Goal: Information Seeking & Learning: Learn about a topic

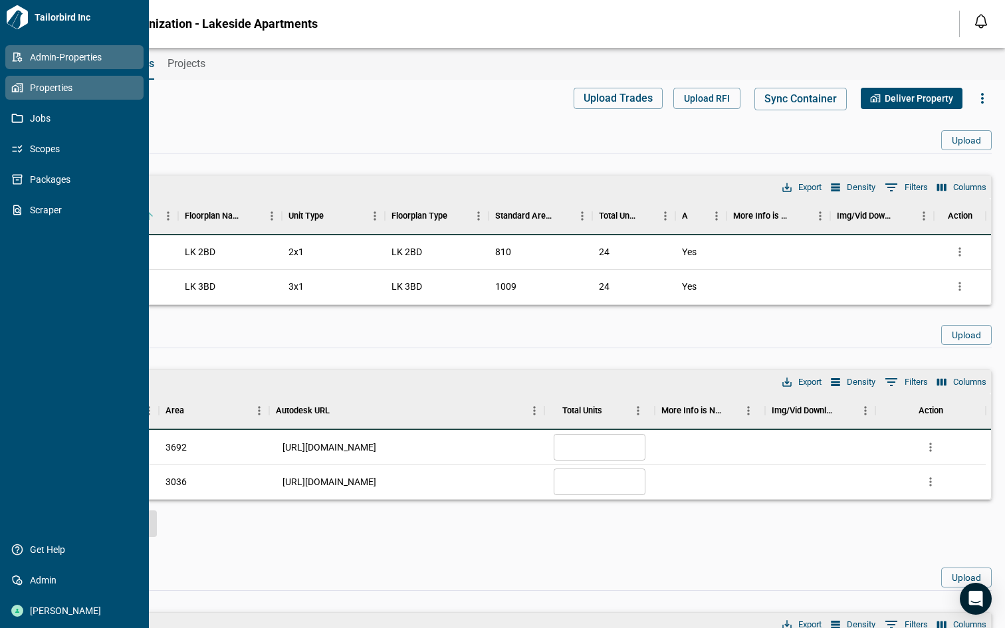
click at [18, 90] on icon at bounding box center [15, 87] width 7 height 7
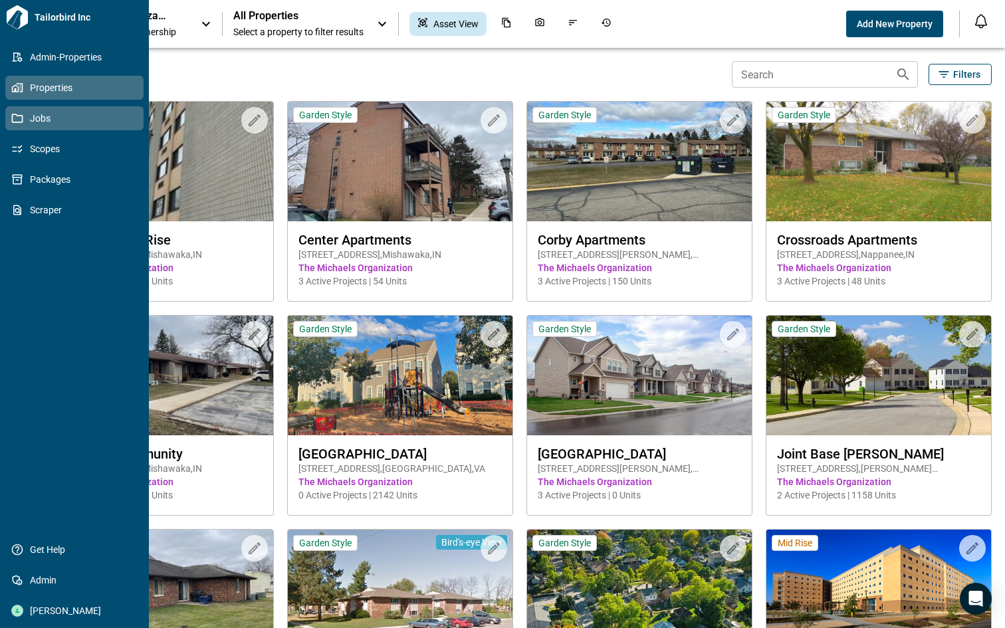
click at [51, 120] on span "Jobs" at bounding box center [77, 118] width 108 height 13
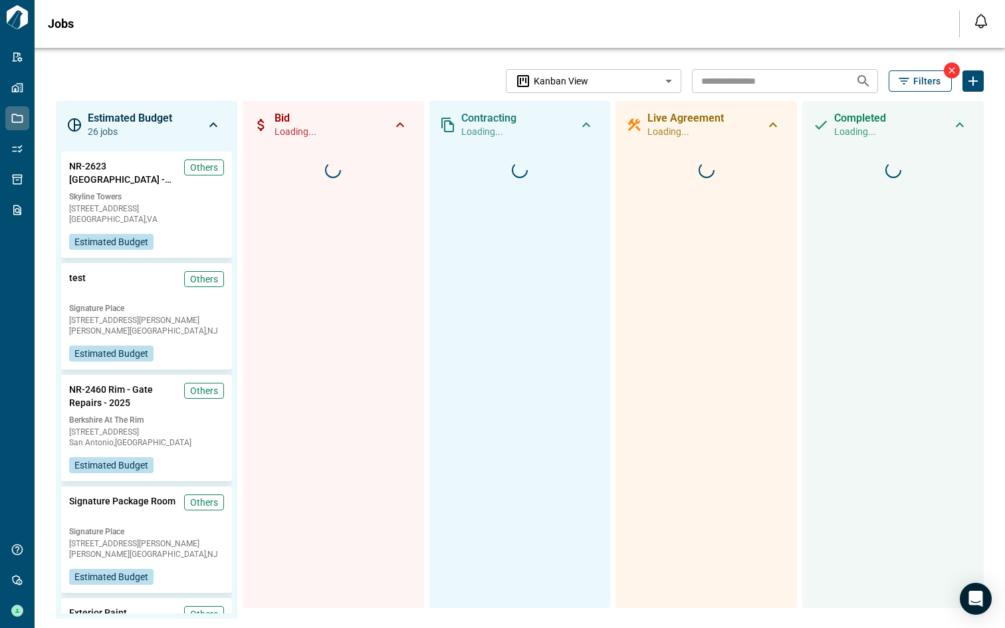
click at [914, 79] on span "Filters" at bounding box center [927, 80] width 27 height 13
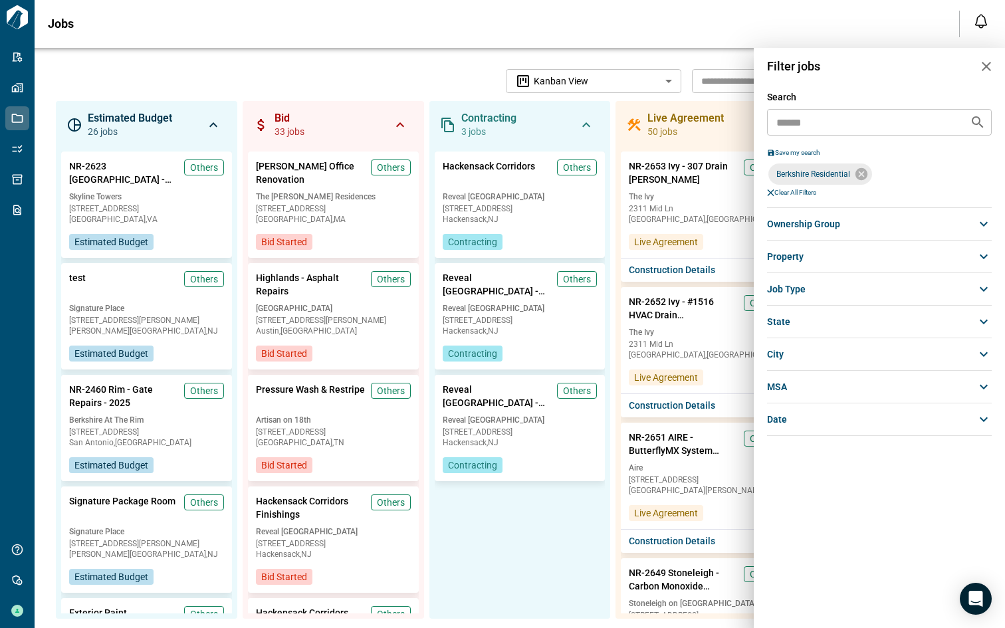
click at [984, 60] on icon "button" at bounding box center [987, 67] width 16 height 16
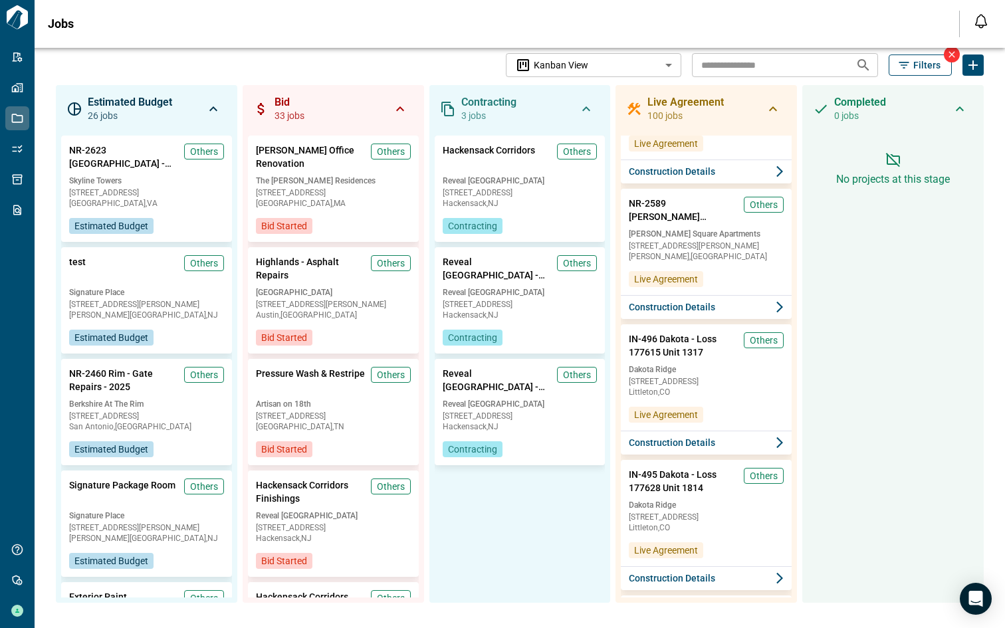
scroll to position [9364, 0]
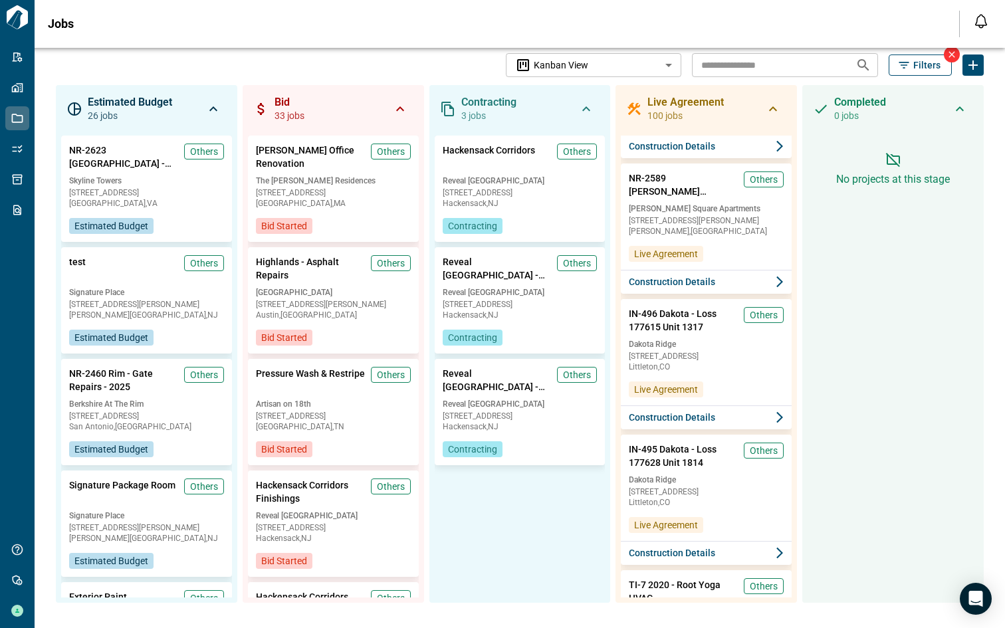
click at [908, 63] on button "Filters" at bounding box center [920, 65] width 63 height 21
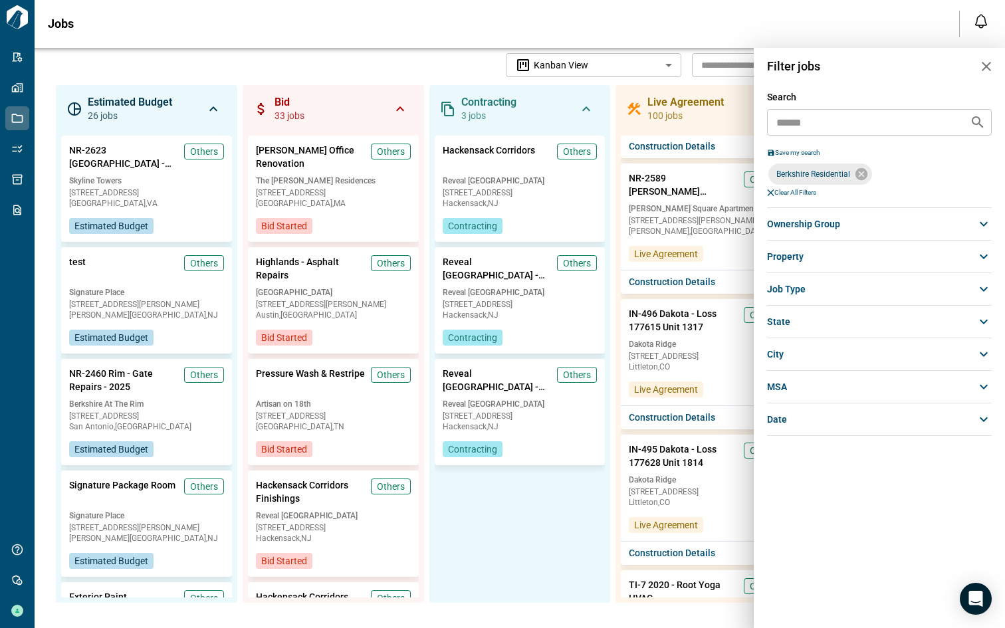
click at [849, 296] on div "Job Type" at bounding box center [879, 289] width 225 height 24
click at [803, 384] on span "Interior" at bounding box center [788, 384] width 30 height 13
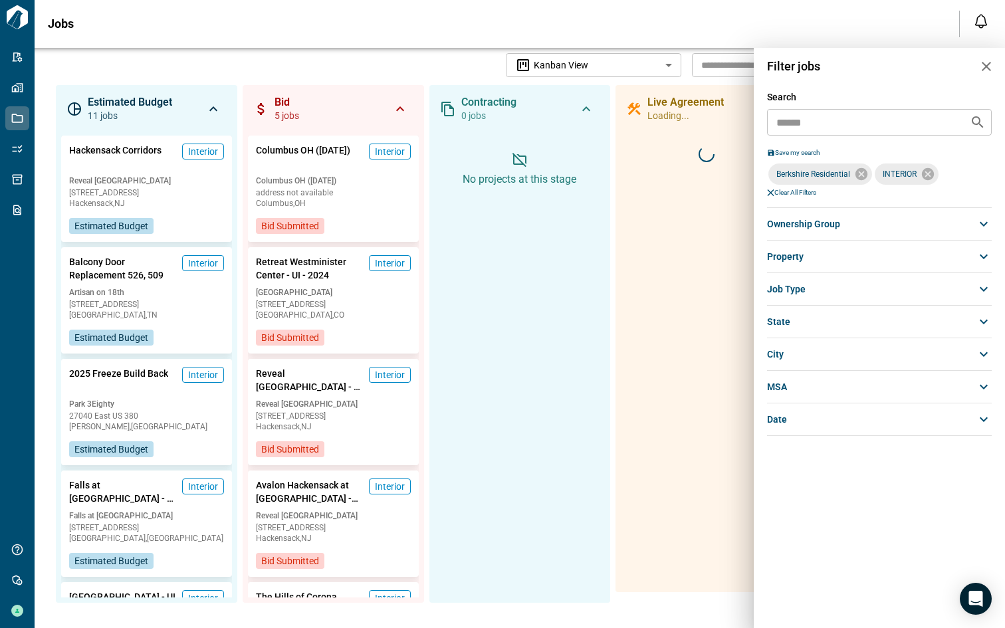
scroll to position [6315, 0]
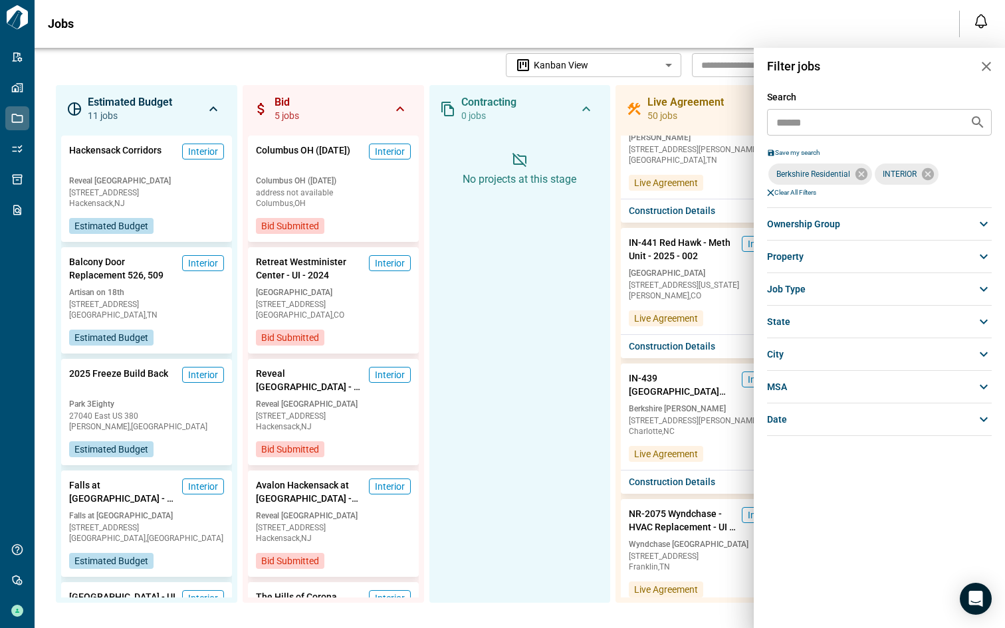
click at [573, 368] on div at bounding box center [502, 314] width 1005 height 628
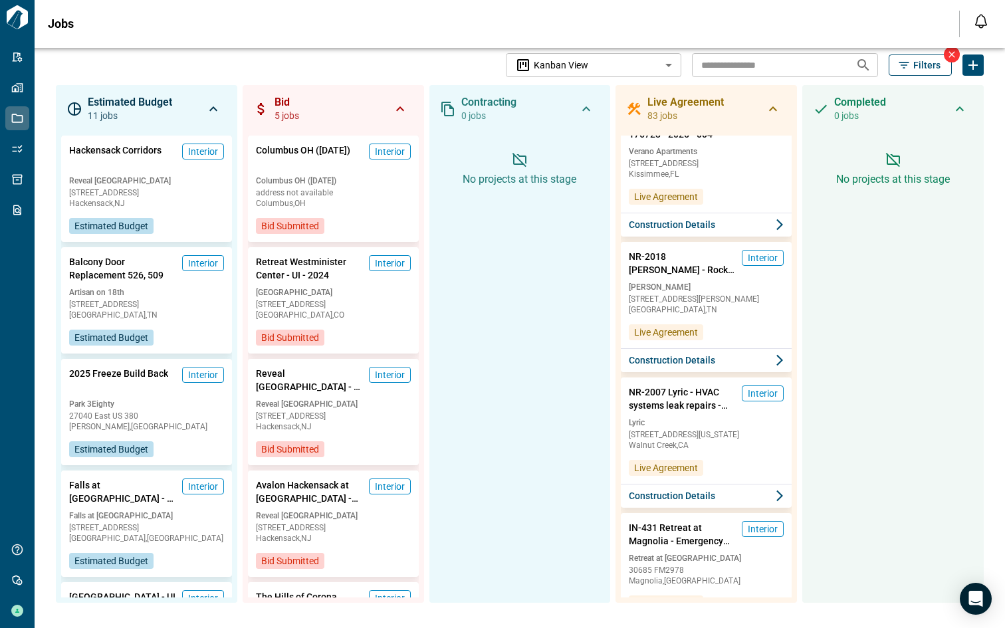
scroll to position [7710, 0]
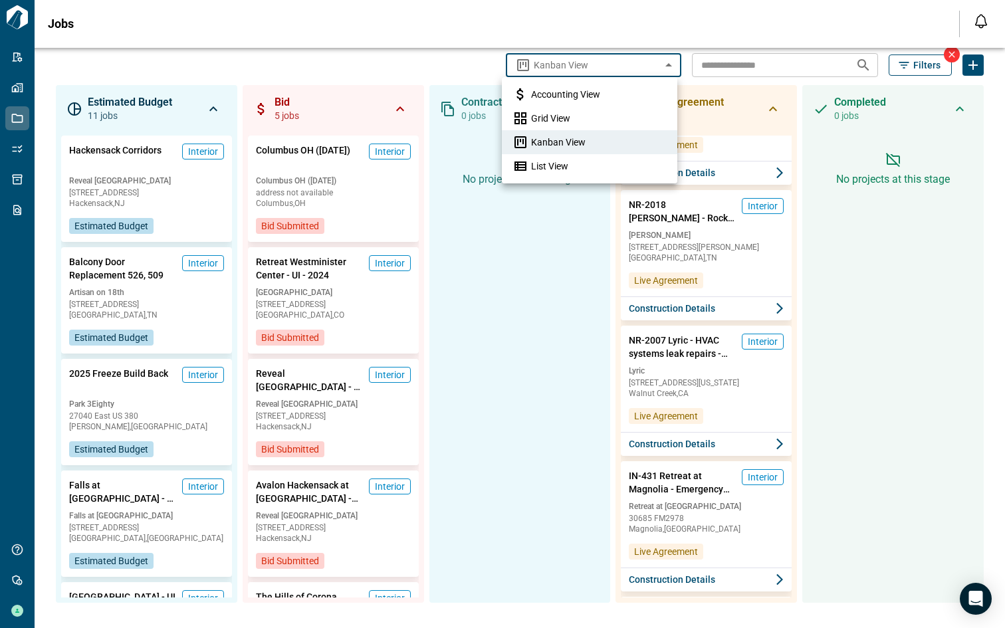
click at [642, 68] on body "Tailorbird Inc Admin-Properties Properties Jobs Scopes Packages Scraper Get Hel…" at bounding box center [502, 314] width 1005 height 628
click at [591, 92] on span "Accounting View" at bounding box center [565, 94] width 69 height 13
type input "**********"
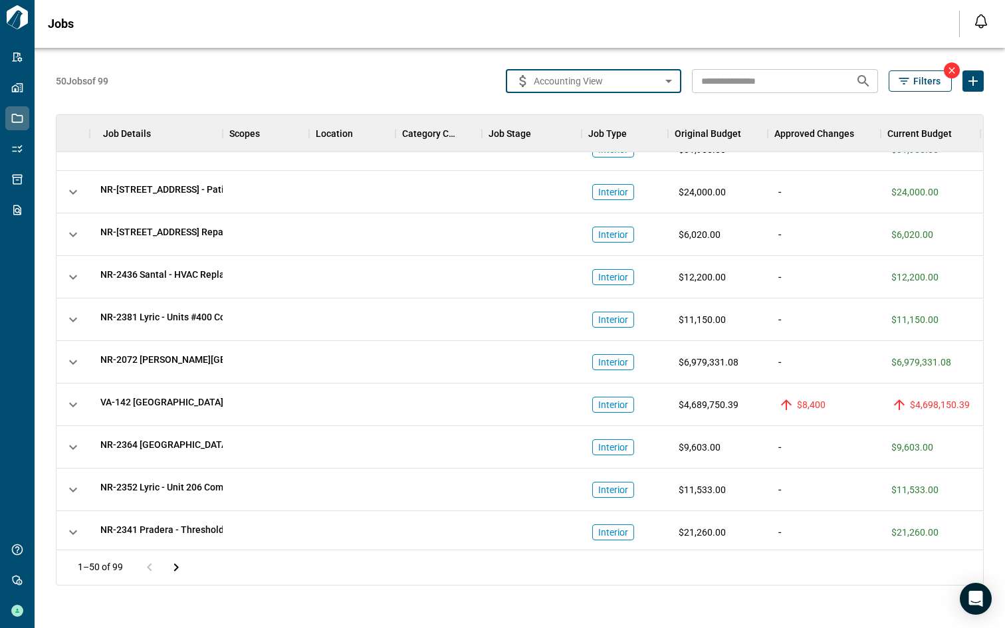
scroll to position [160, 0]
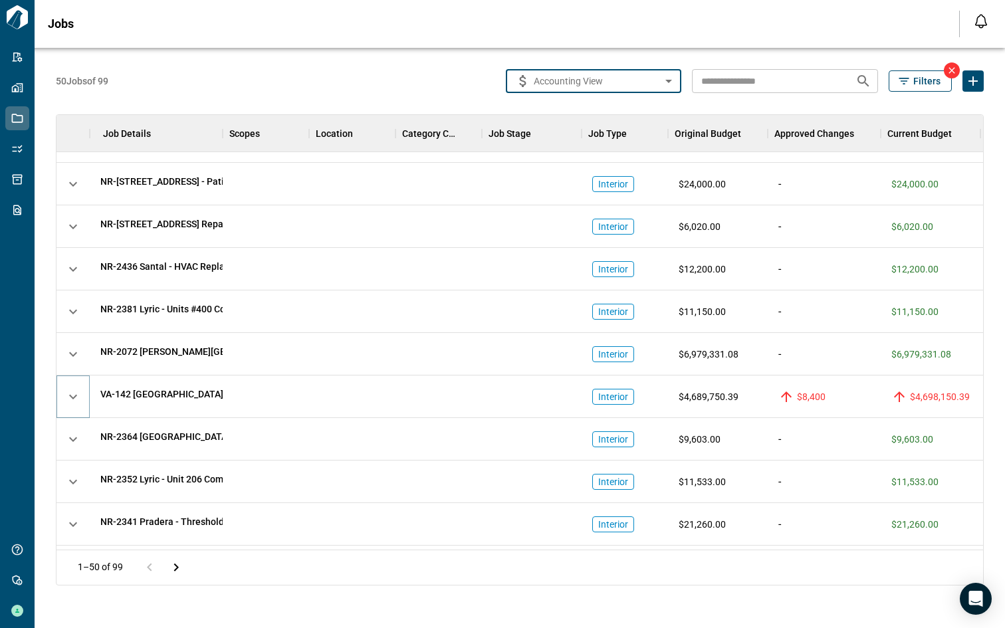
click at [70, 397] on span "button" at bounding box center [73, 397] width 19 height 19
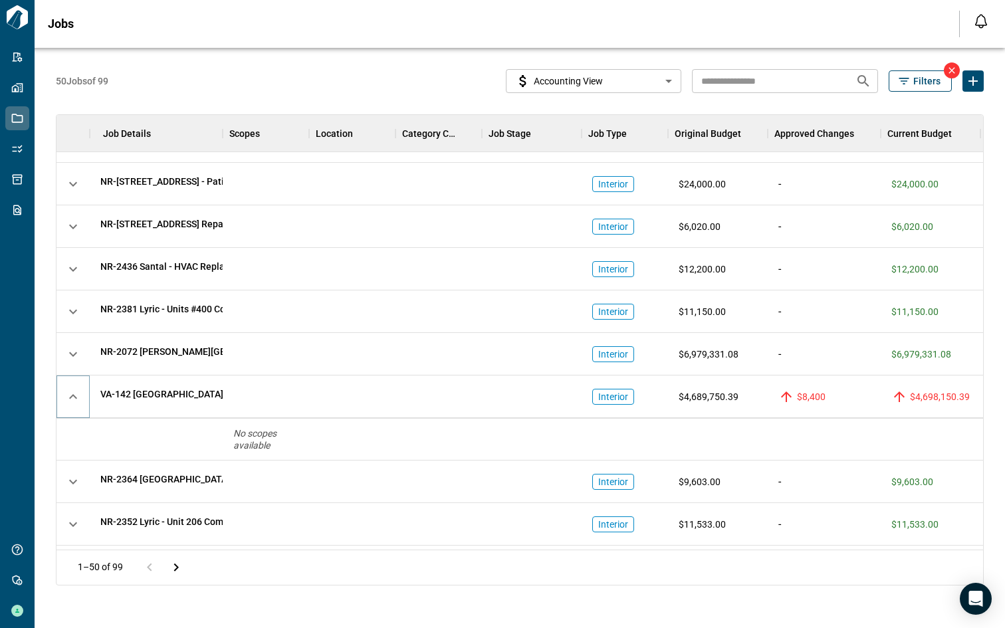
click at [70, 397] on span "button" at bounding box center [73, 397] width 19 height 19
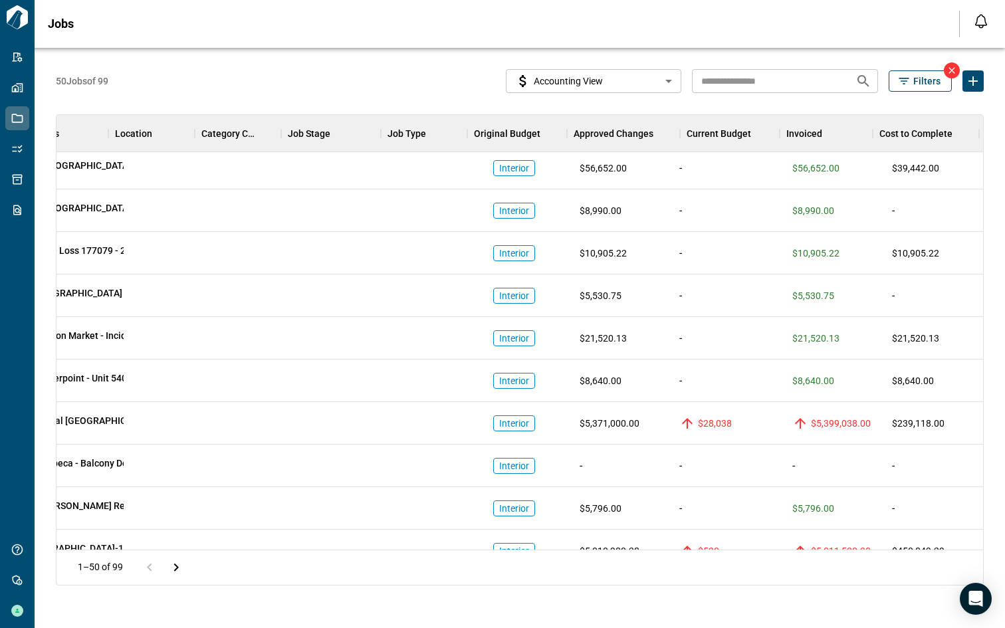
scroll to position [729, 0]
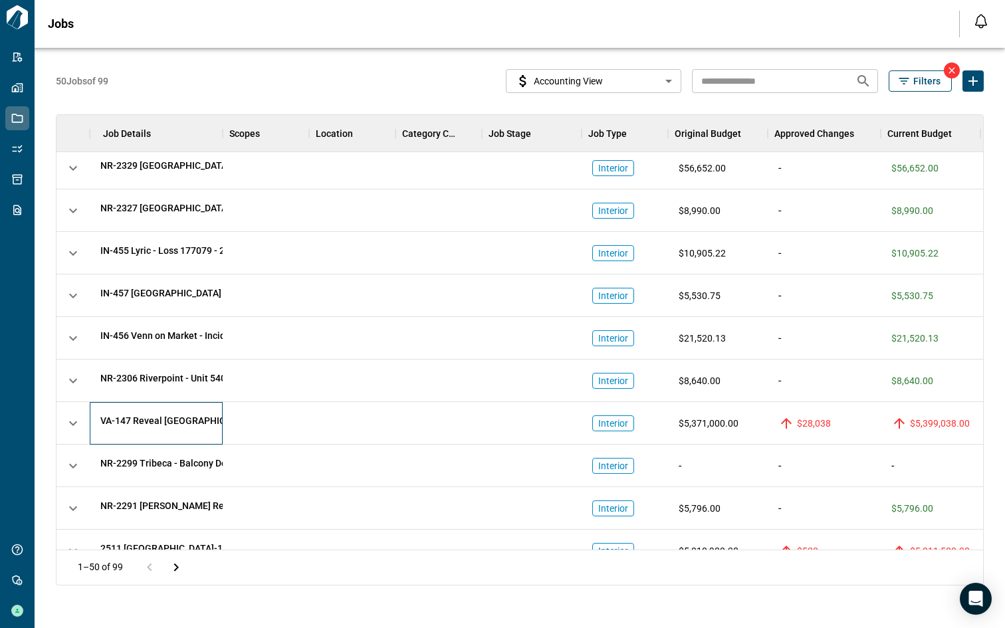
click at [167, 425] on span "VA-147 Reveal [GEOGRAPHIC_DATA] - Interior Rehabs - 2025 - 015" at bounding box center [239, 420] width 279 height 13
